Goal: Task Accomplishment & Management: Manage account settings

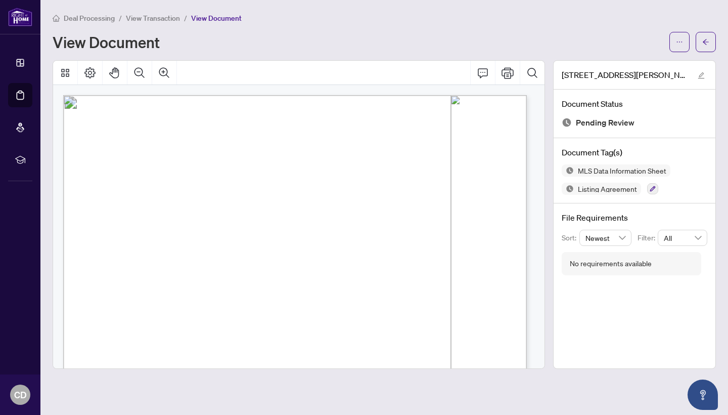
click at [710, 45] on button "button" at bounding box center [706, 42] width 20 height 20
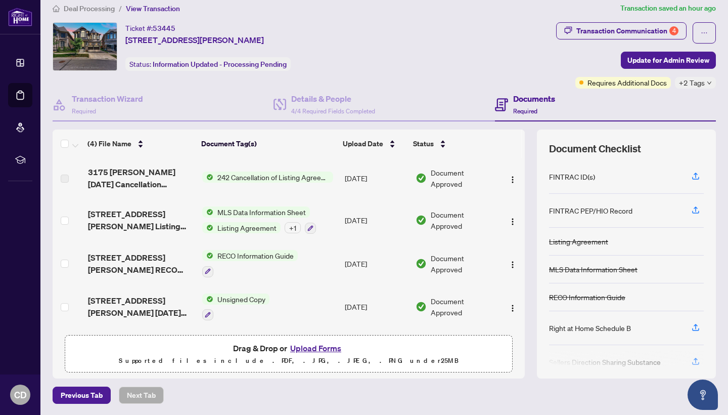
click at [177, 173] on span "3175 [PERSON_NAME] [DATE] Cancellation FINALIZED.pdf" at bounding box center [141, 178] width 106 height 24
click at [295, 175] on span "242 Cancellation of Listing Agreement - Authority to Offer for Sale" at bounding box center [273, 176] width 120 height 11
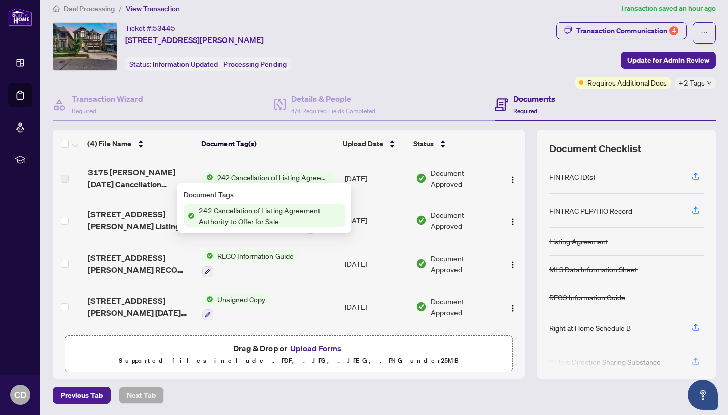
click at [295, 175] on span "242 Cancellation of Listing Agreement - Authority to Offer for Sale" at bounding box center [273, 176] width 120 height 11
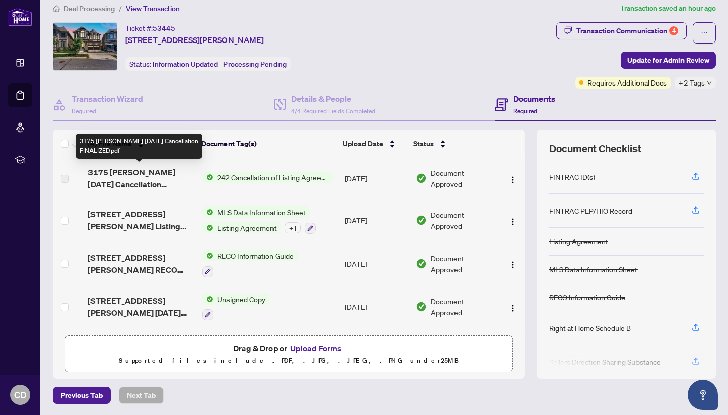
click at [132, 179] on span "3175 [PERSON_NAME] [DATE] Cancellation FINALIZED.pdf" at bounding box center [141, 178] width 106 height 24
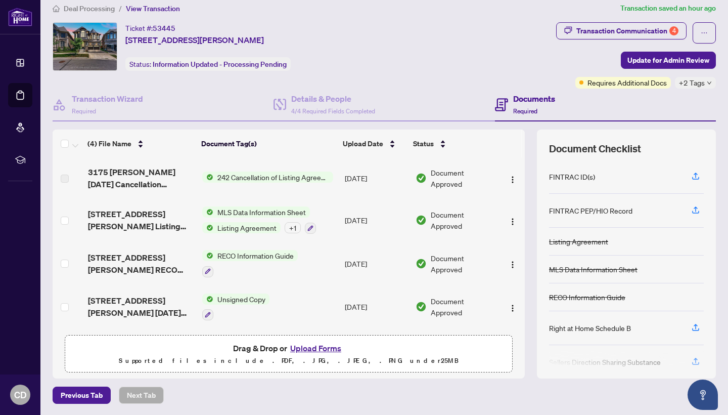
drag, startPoint x: 493, startPoint y: 175, endPoint x: 497, endPoint y: 177, distance: 5.2
click at [500, 176] on td at bounding box center [512, 178] width 25 height 40
click at [509, 177] on img "button" at bounding box center [513, 180] width 8 height 8
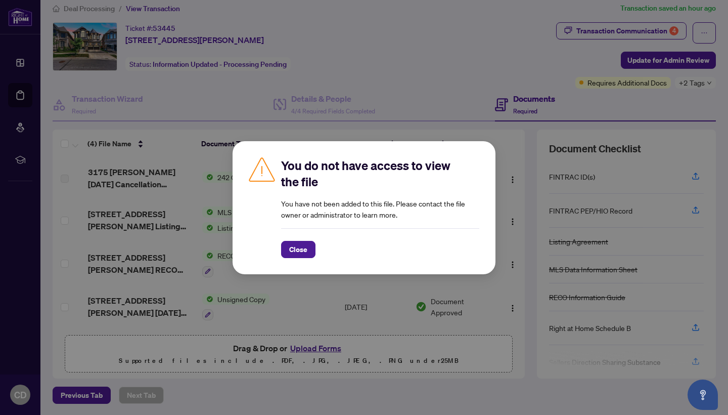
click at [309, 247] on button "Close" at bounding box center [298, 249] width 34 height 17
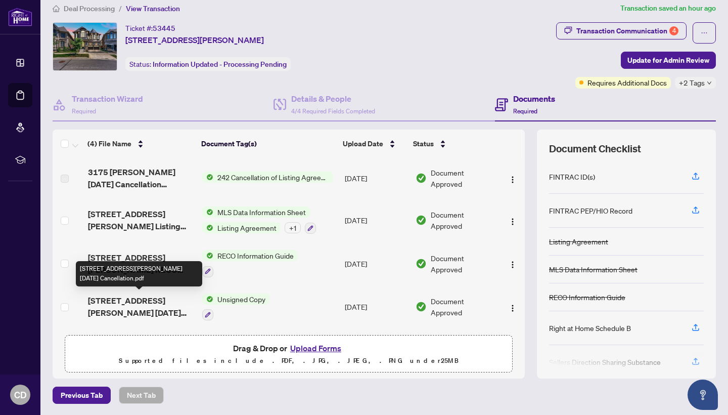
click at [158, 300] on span "[STREET_ADDRESS][PERSON_NAME] [DATE] Cancellation.pdf" at bounding box center [141, 306] width 106 height 24
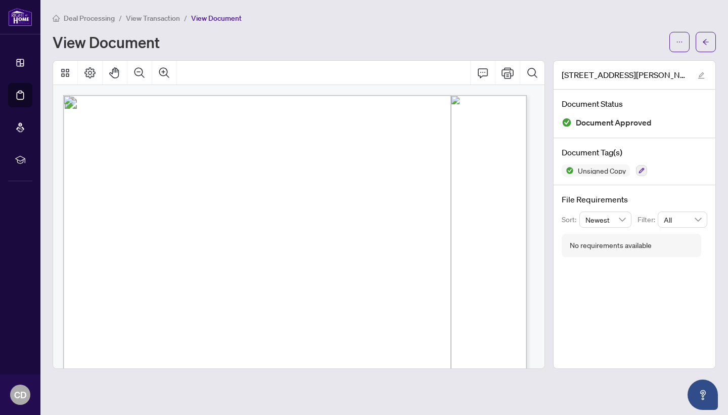
click at [704, 43] on icon "arrow-left" at bounding box center [706, 41] width 7 height 7
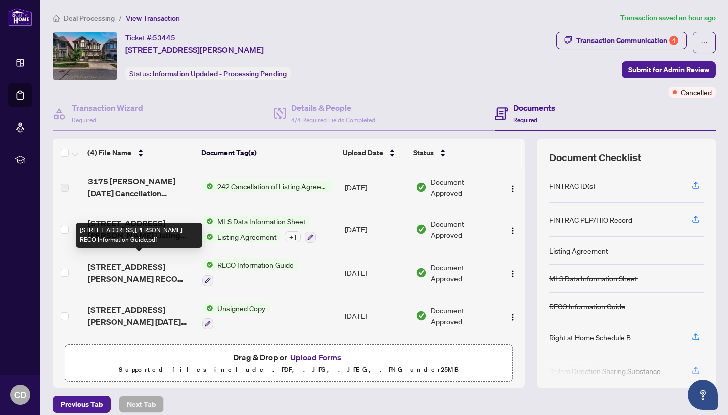
scroll to position [9, 0]
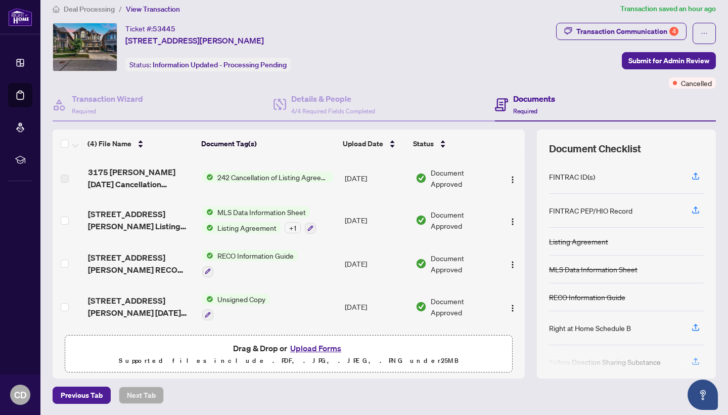
click at [602, 31] on div "Transaction Communication 4" at bounding box center [628, 31] width 102 height 16
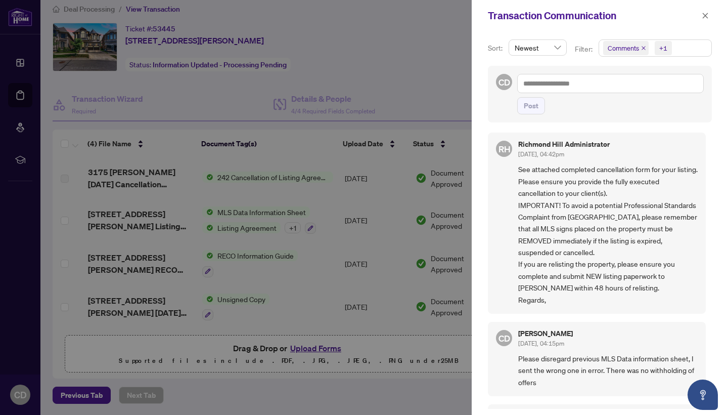
scroll to position [0, 0]
click at [386, 52] on div at bounding box center [364, 207] width 728 height 415
click at [703, 18] on icon "close" at bounding box center [706, 16] width 6 height 6
